Goal: Information Seeking & Learning: Learn about a topic

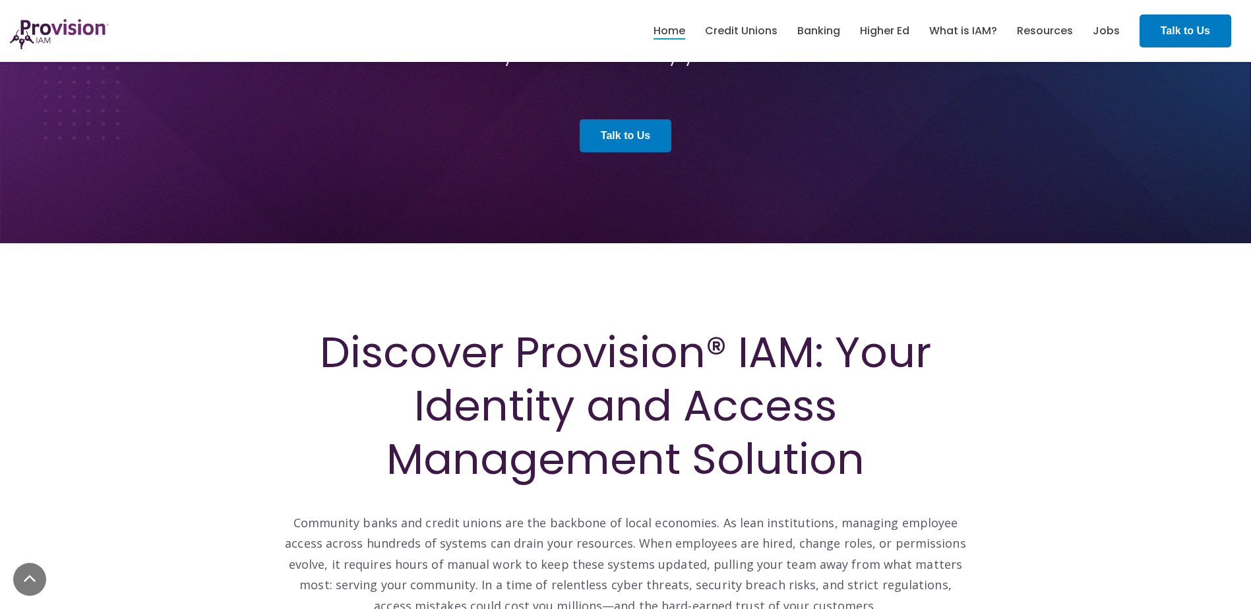
scroll to position [396, 0]
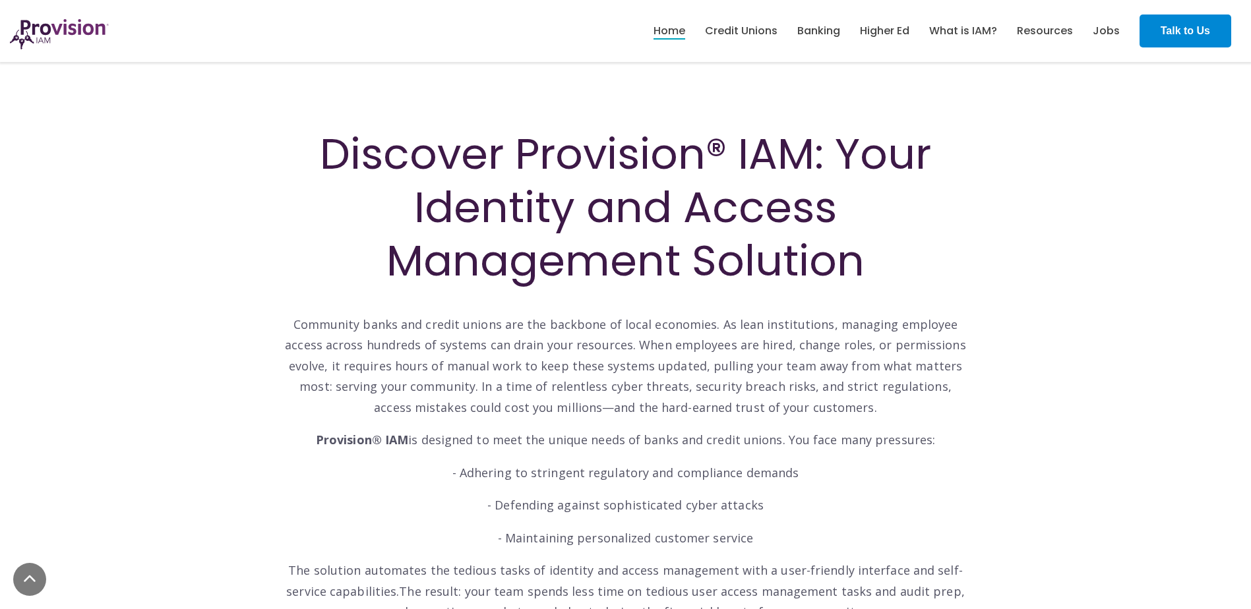
click at [1190, 25] on strong "Talk to Us" at bounding box center [1185, 30] width 49 height 11
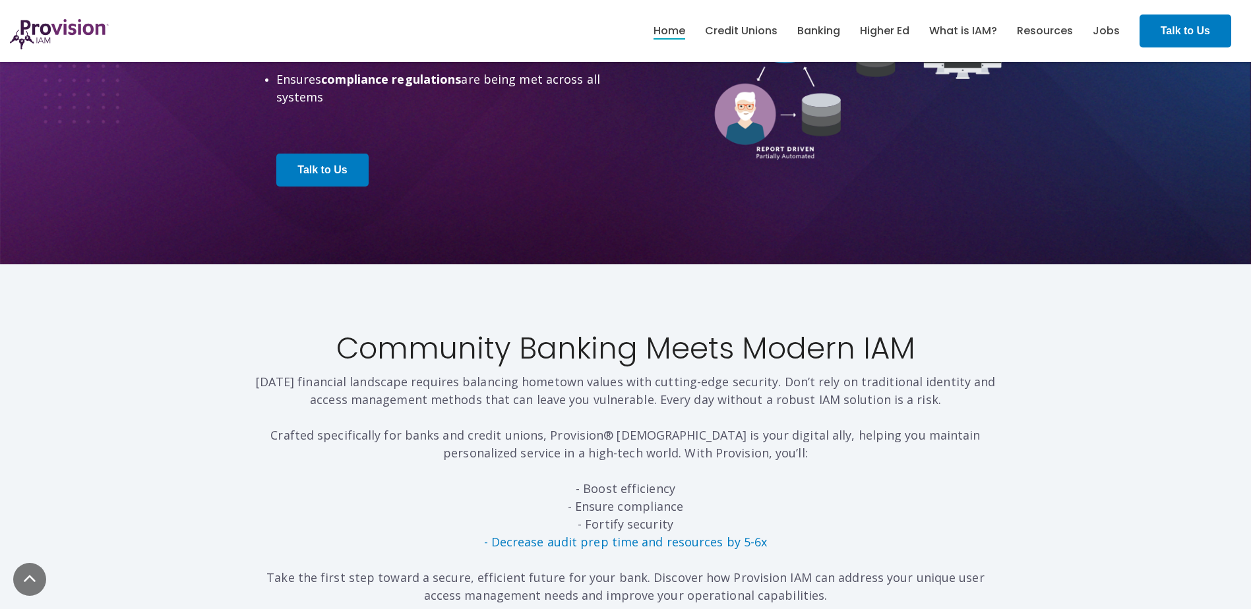
scroll to position [3891, 0]
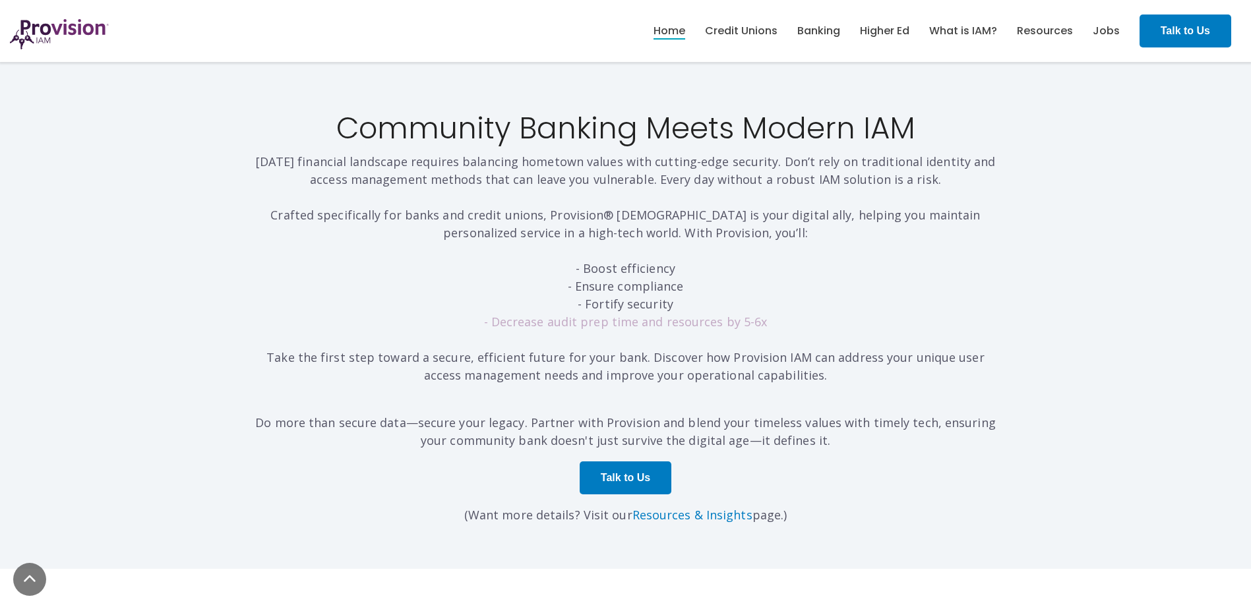
click at [631, 321] on link "- Decrease audit prep time and resources by 5-6x" at bounding box center [626, 322] width 284 height 16
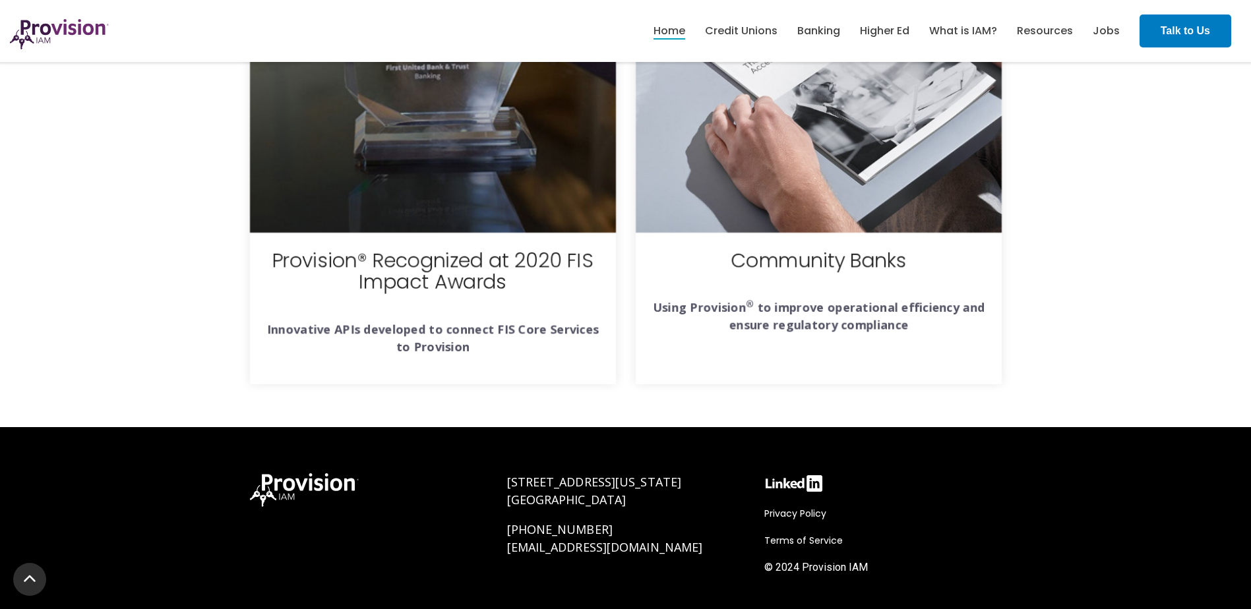
scroll to position [4865, 0]
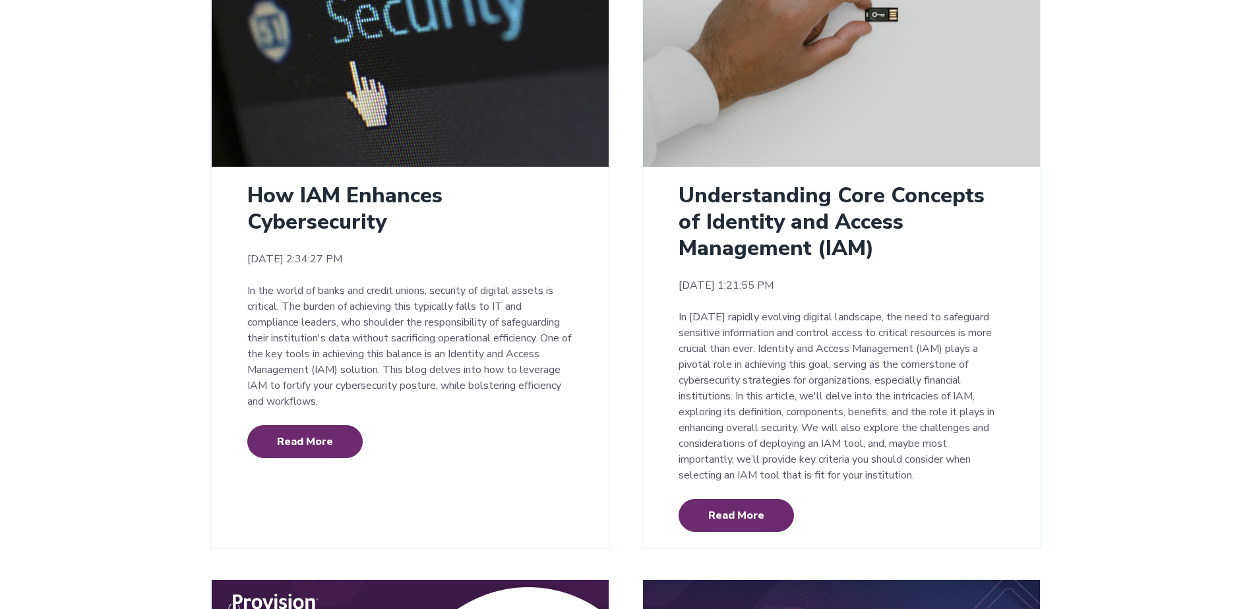
scroll to position [2110, 0]
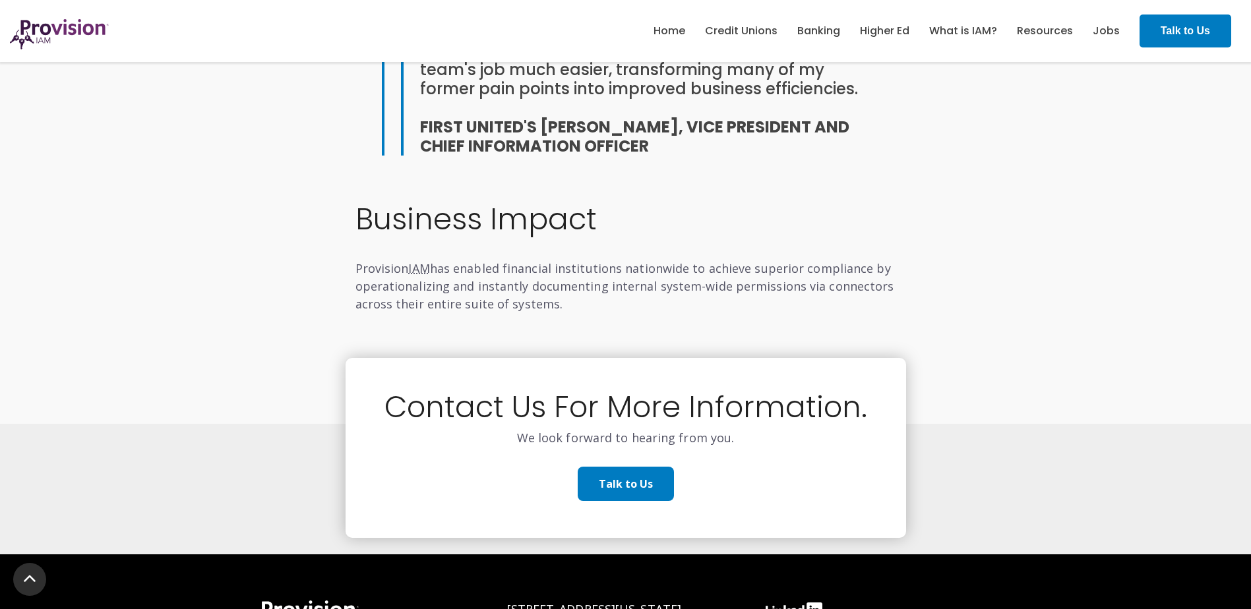
scroll to position [1319, 0]
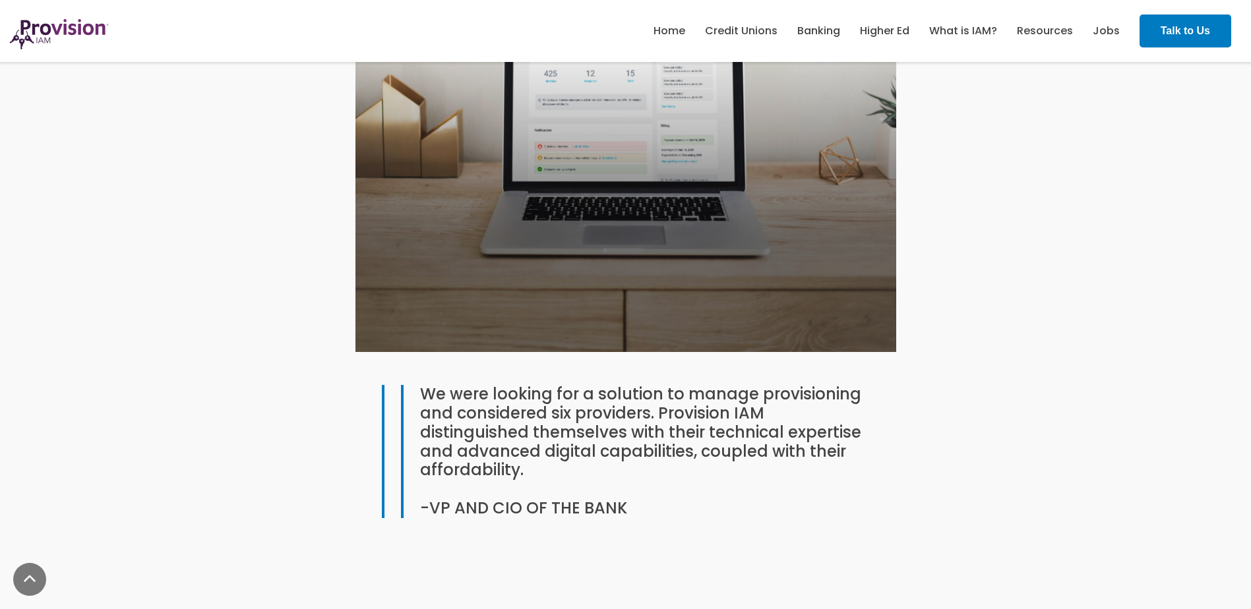
scroll to position [1055, 0]
